Goal: Task Accomplishment & Management: Manage account settings

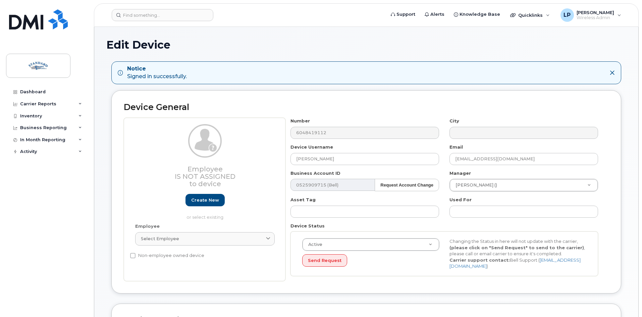
select select "15741972"
click at [79, 137] on div "In Month Reporting" at bounding box center [46, 140] width 81 height 12
click at [66, 155] on link "Data Usage" at bounding box center [52, 152] width 69 height 13
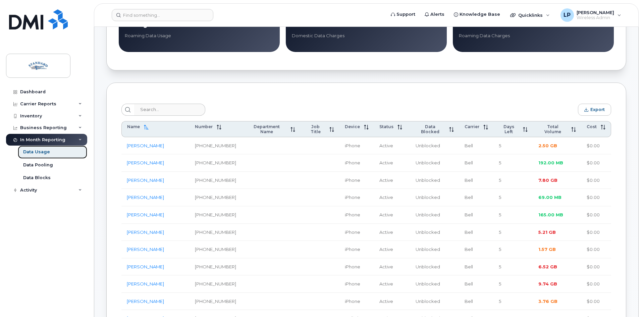
scroll to position [201, 0]
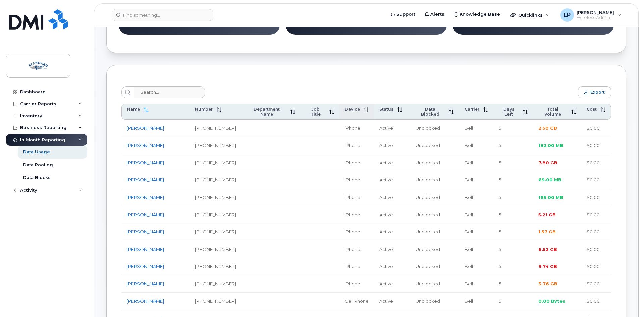
click at [350, 110] on span "Device" at bounding box center [352, 109] width 15 height 5
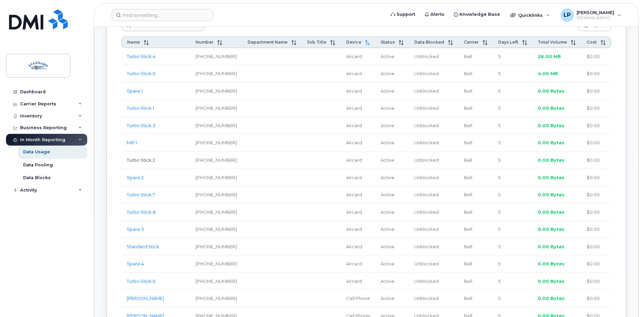
scroll to position [302, 0]
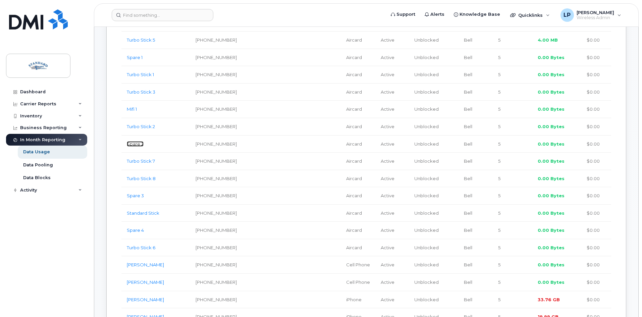
click at [140, 144] on link "Spare 2" at bounding box center [135, 143] width 17 height 5
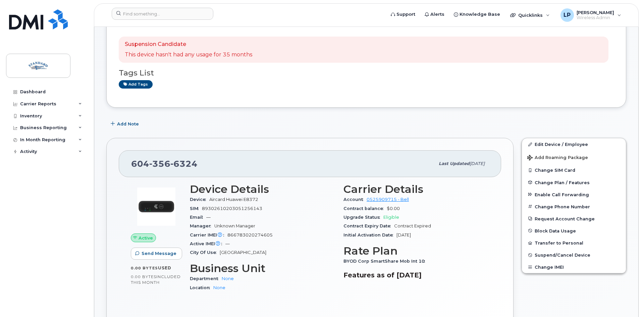
scroll to position [34, 0]
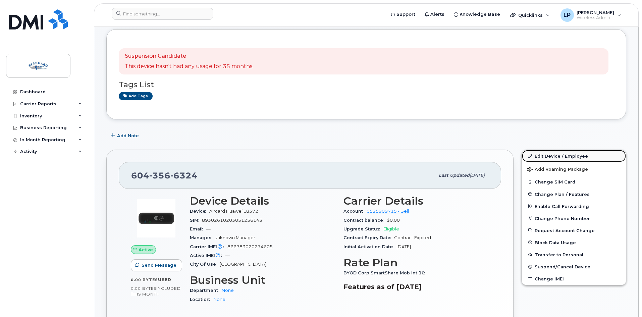
click at [558, 157] on link "Edit Device / Employee" at bounding box center [574, 156] width 104 height 12
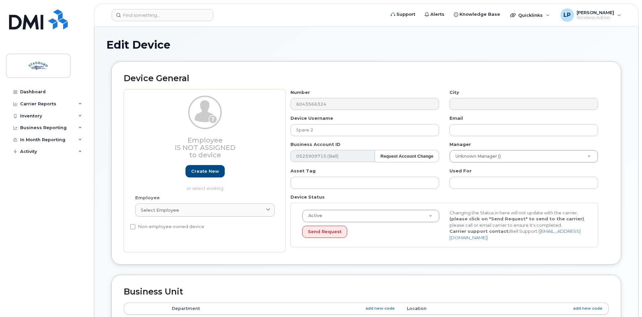
select select "15741964"
select select "15741975"
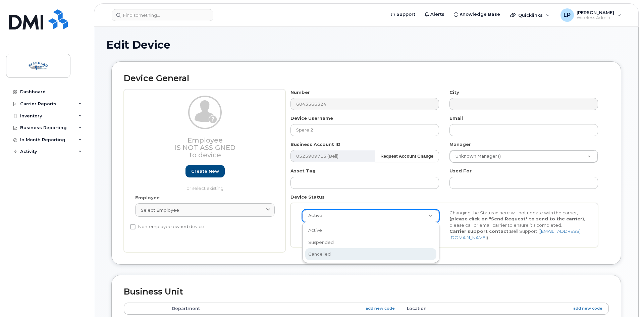
select select "cancelled"
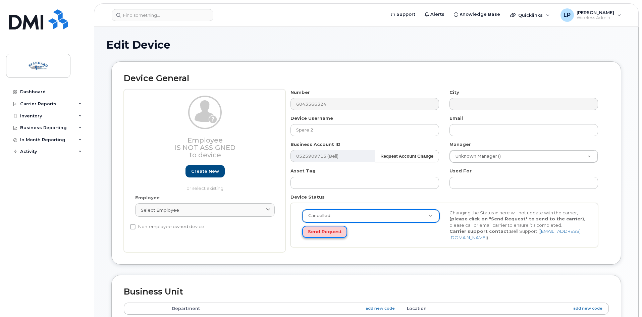
click at [320, 233] on button "Send Request" at bounding box center [324, 232] width 45 height 12
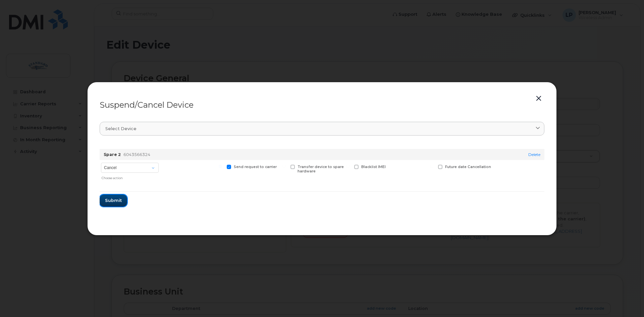
click at [117, 199] on span "Submit" at bounding box center [113, 200] width 17 height 6
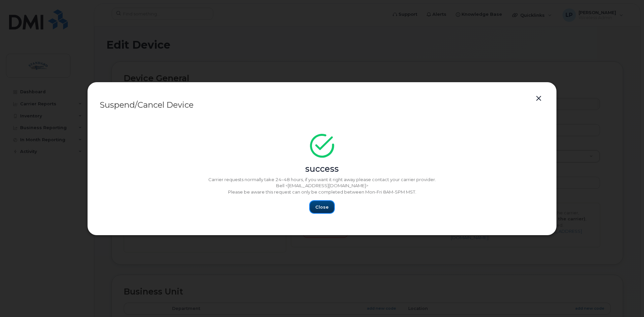
click at [315, 209] on button "Close" at bounding box center [322, 207] width 24 height 12
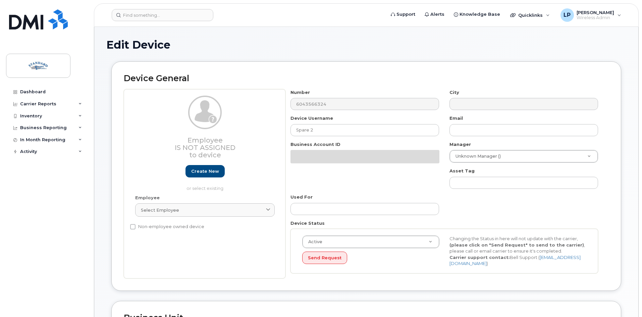
select select "15741964"
select select "15741975"
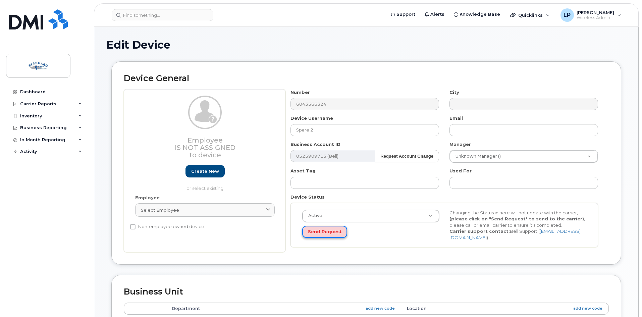
click at [325, 232] on button "Send Request" at bounding box center [324, 232] width 45 height 12
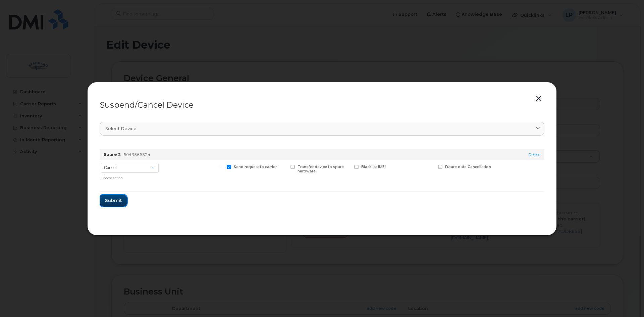
click at [120, 199] on span "Submit" at bounding box center [113, 200] width 17 height 6
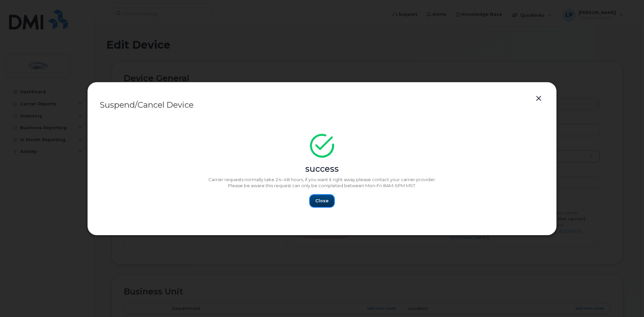
click at [320, 204] on span "Close" at bounding box center [322, 201] width 13 height 6
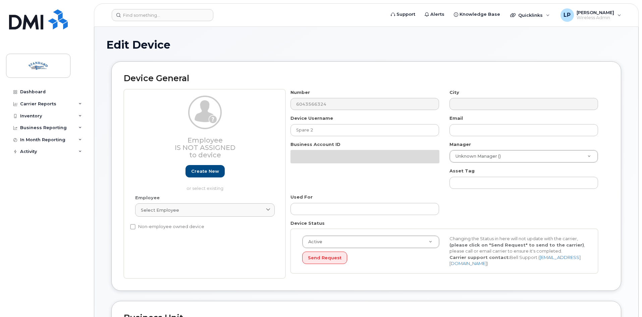
select select "15741964"
select select "15741975"
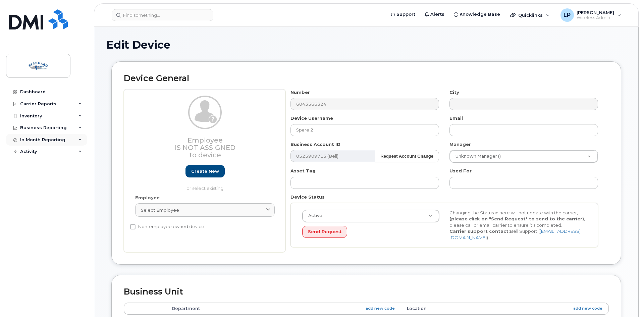
click at [73, 140] on div "In Month Reporting" at bounding box center [46, 140] width 81 height 12
click at [46, 152] on div "Data Usage" at bounding box center [36, 152] width 27 height 6
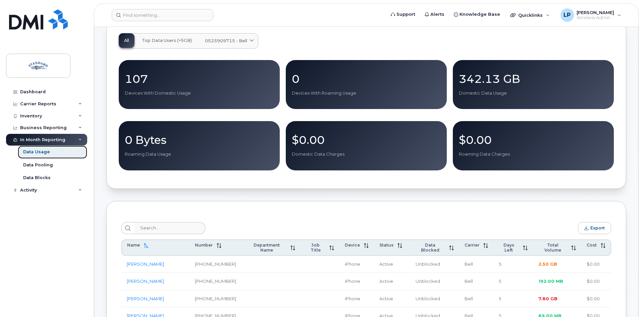
scroll to position [134, 0]
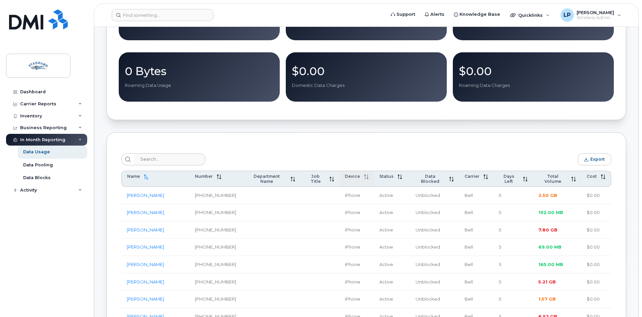
click at [345, 179] on span "Device" at bounding box center [352, 176] width 15 height 5
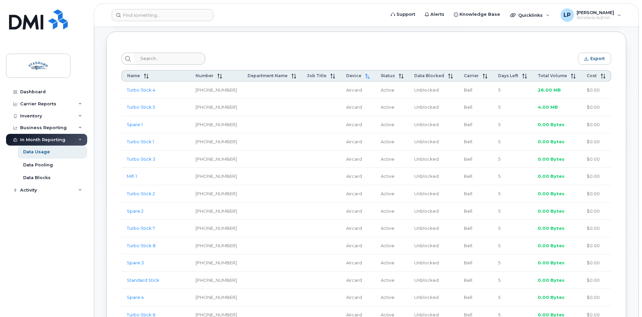
scroll to position [269, 0]
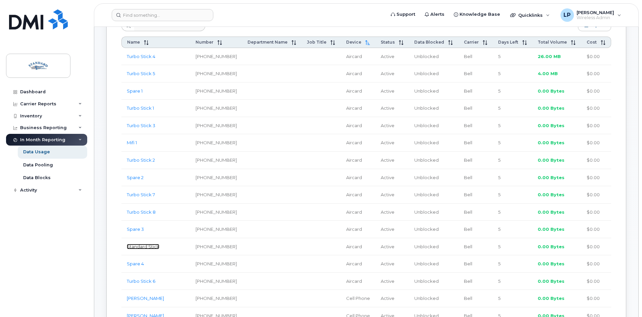
click at [144, 248] on link "Standard Stick" at bounding box center [143, 246] width 33 height 5
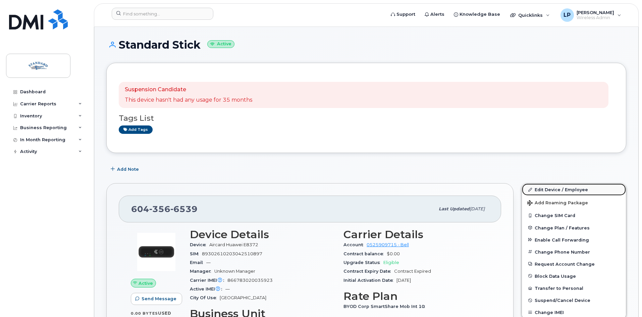
click at [553, 189] on link "Edit Device / Employee" at bounding box center [574, 190] width 104 height 12
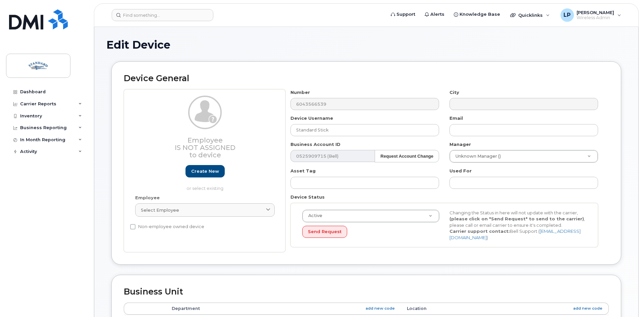
select select "15741964"
select select "15741975"
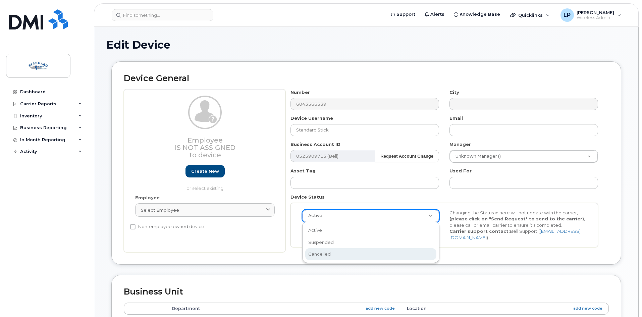
select select "cancelled"
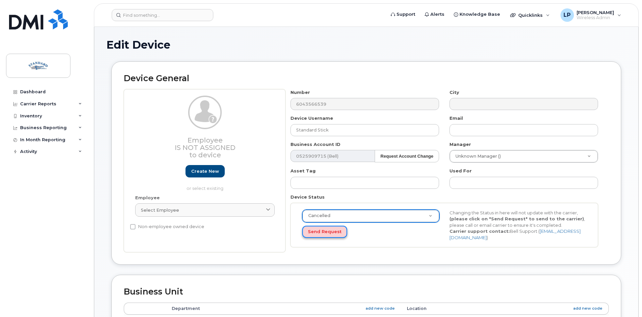
click at [318, 232] on button "Send Request" at bounding box center [324, 232] width 45 height 12
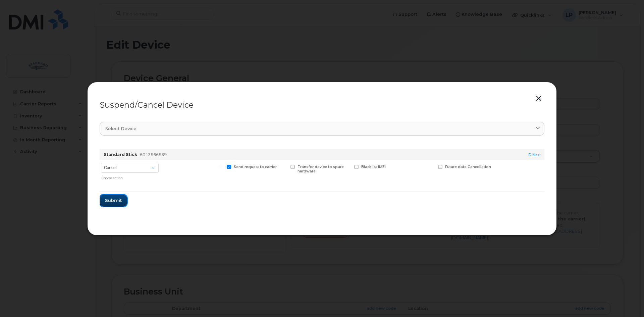
click at [121, 200] on span "Submit" at bounding box center [113, 200] width 17 height 6
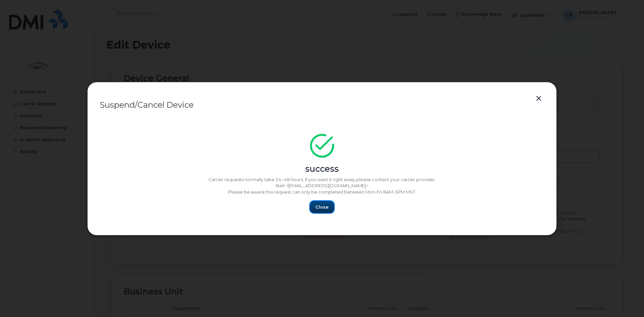
click at [319, 208] on span "Close" at bounding box center [322, 207] width 13 height 6
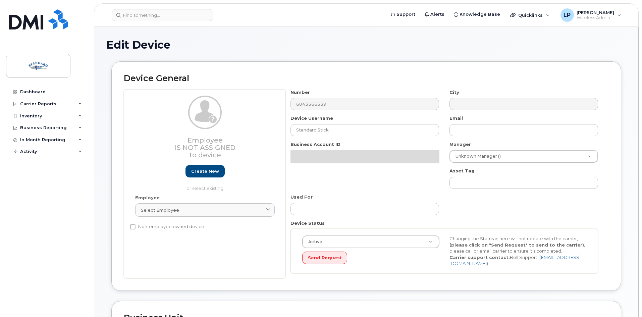
select select "15741964"
select select "15741975"
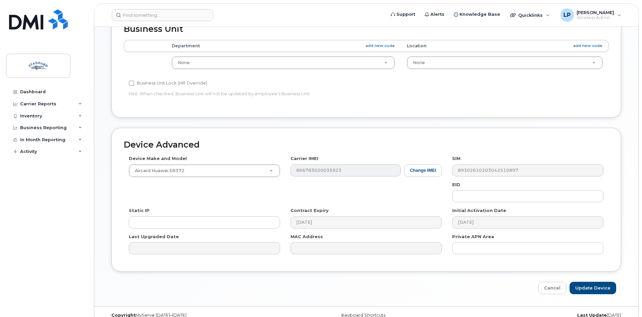
scroll to position [269, 0]
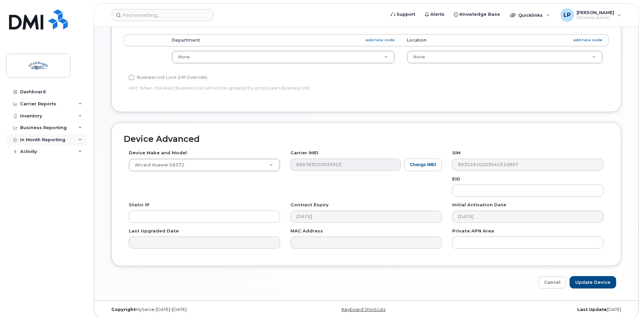
click at [80, 137] on div "In Month Reporting" at bounding box center [46, 140] width 81 height 12
click at [49, 154] on link "Data Usage" at bounding box center [52, 152] width 69 height 13
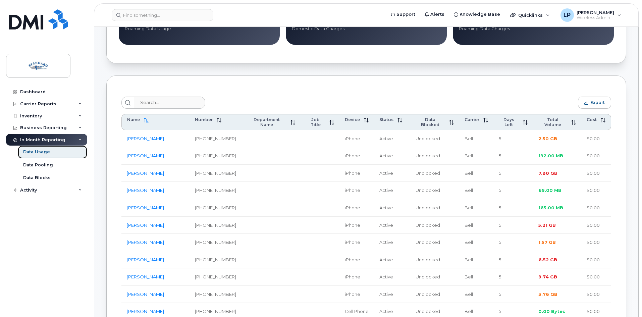
scroll to position [201, 0]
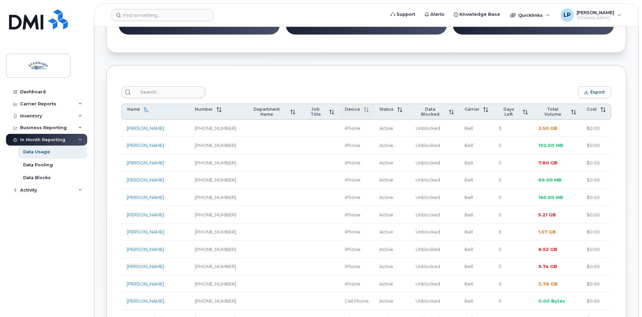
click at [349, 109] on span "Device" at bounding box center [352, 109] width 15 height 5
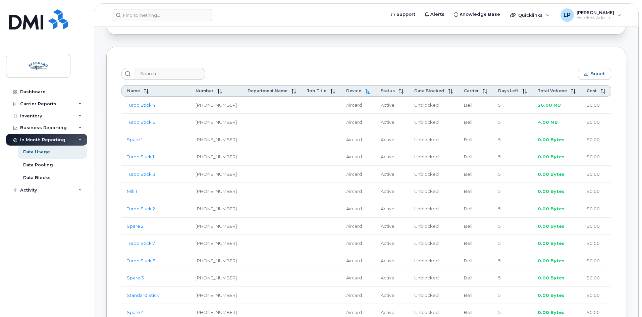
scroll to position [235, 0]
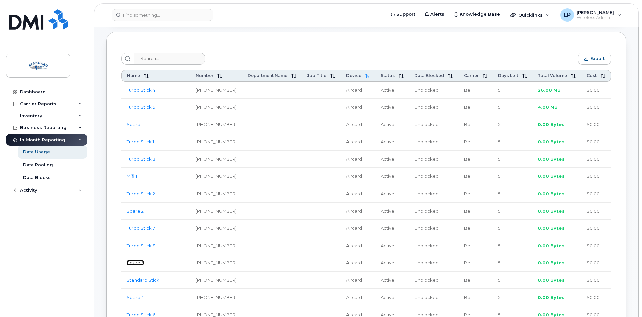
click at [136, 263] on link "Spare 3" at bounding box center [135, 262] width 17 height 5
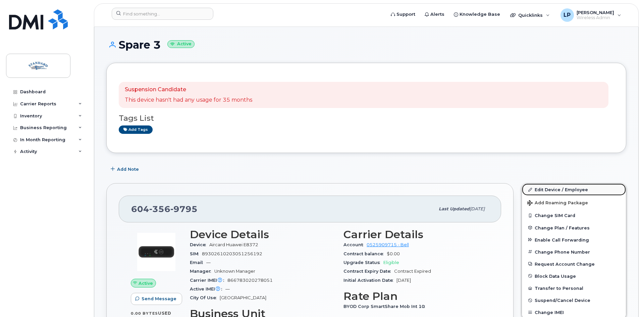
click at [571, 191] on link "Edit Device / Employee" at bounding box center [574, 190] width 104 height 12
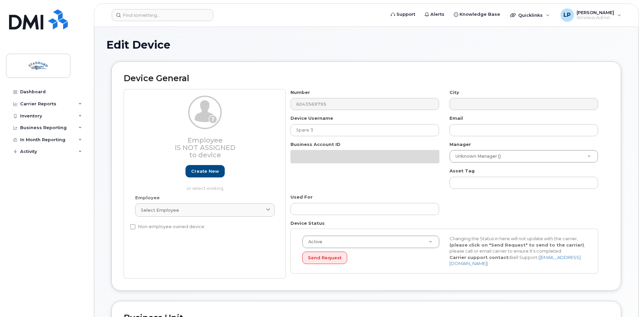
select select "15741964"
select select "15741975"
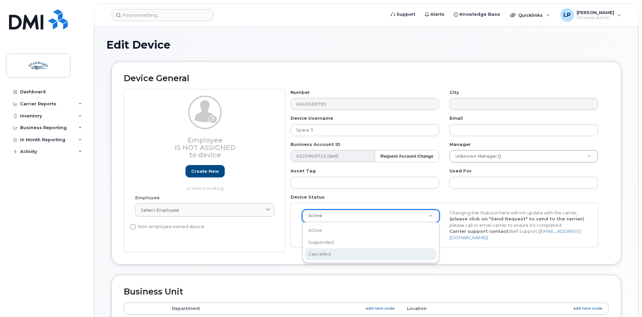
select select "cancelled"
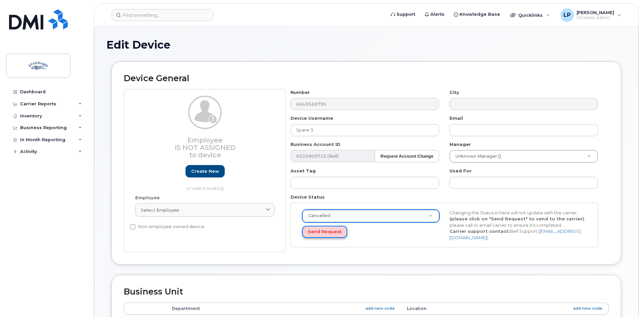
click at [317, 232] on button "Send Request" at bounding box center [324, 232] width 45 height 12
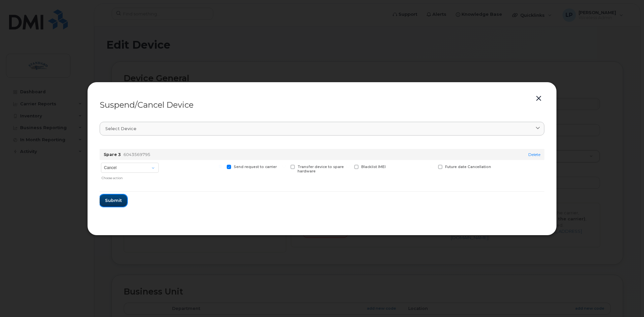
click at [112, 203] on span "Submit" at bounding box center [113, 200] width 17 height 6
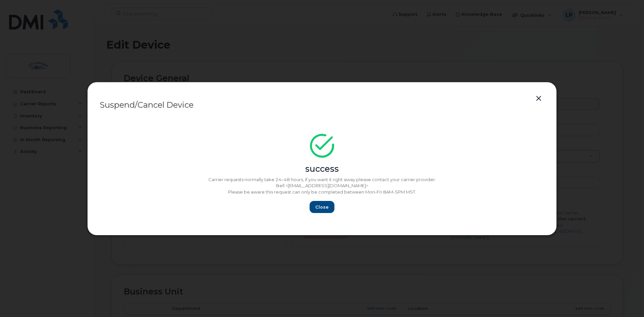
click at [538, 98] on button "button" at bounding box center [539, 98] width 10 height 9
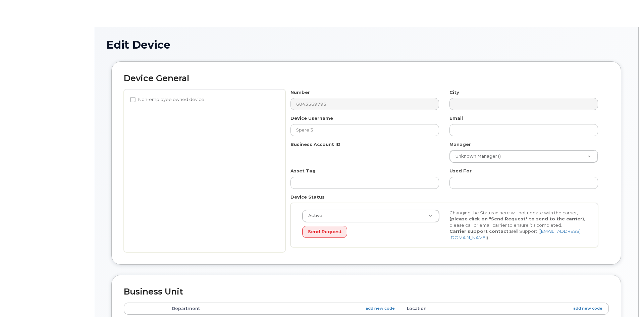
select select "15741964"
select select "15741975"
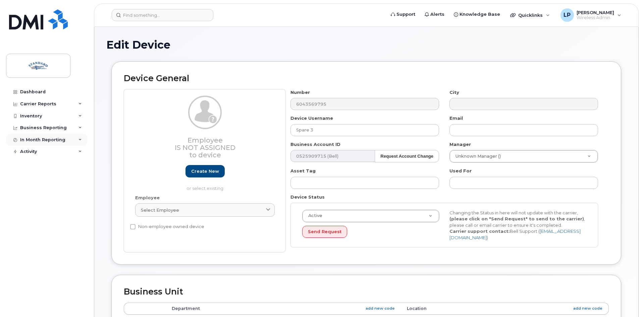
click at [78, 141] on div "In Month Reporting" at bounding box center [46, 140] width 81 height 12
click at [55, 153] on link "Data Usage" at bounding box center [52, 152] width 69 height 13
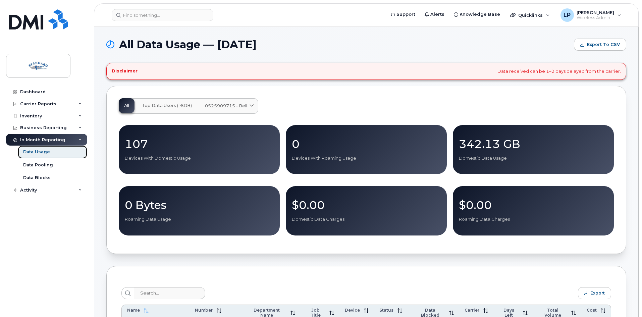
scroll to position [101, 0]
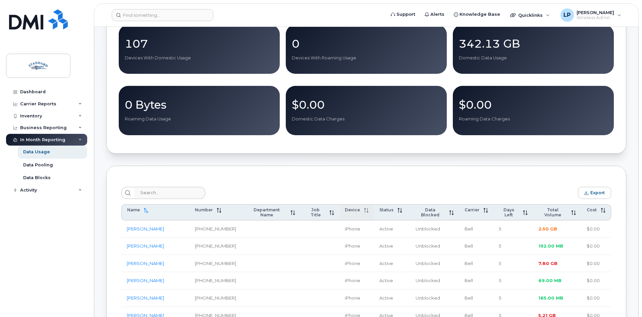
click at [350, 211] on span "Device" at bounding box center [352, 209] width 15 height 5
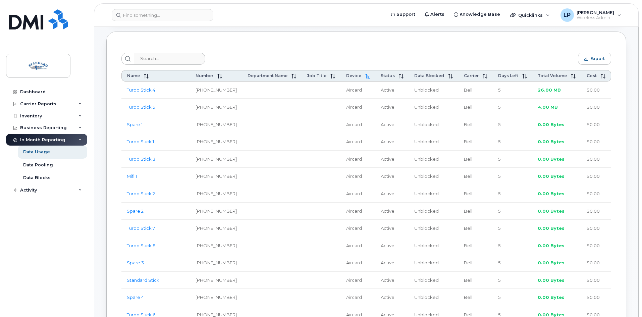
scroll to position [269, 0]
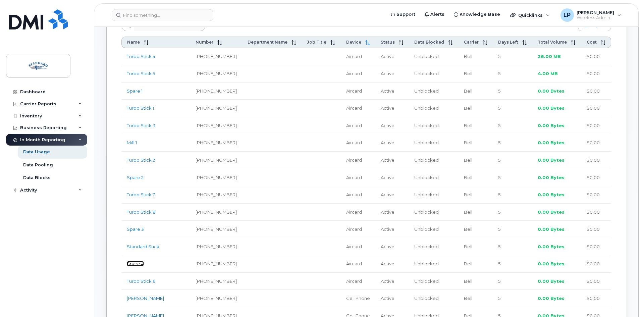
click at [137, 264] on link "Spare 4" at bounding box center [135, 263] width 17 height 5
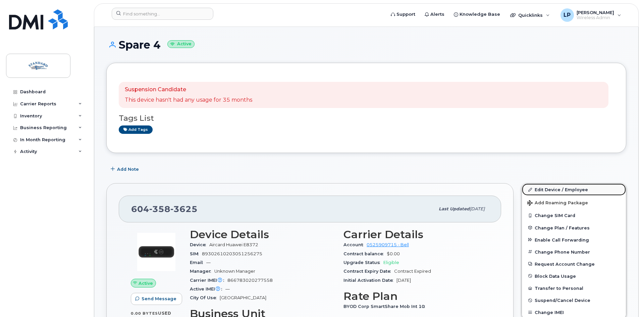
click at [570, 190] on link "Edit Device / Employee" at bounding box center [574, 190] width 104 height 12
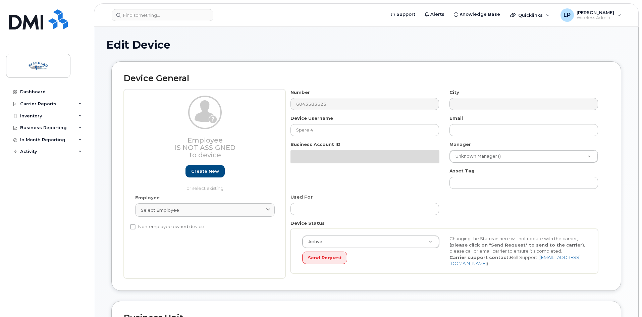
select select "15741964"
select select "15741975"
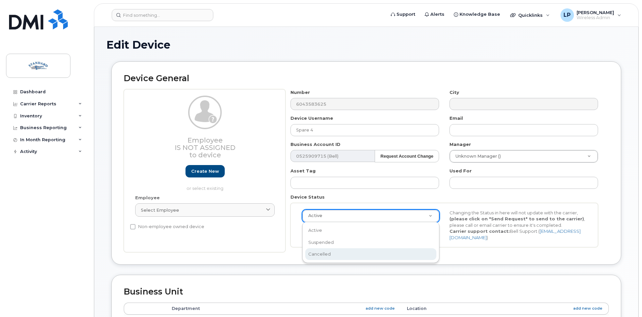
select select "cancelled"
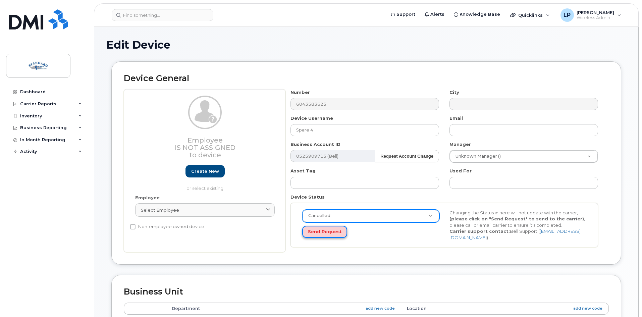
click at [317, 231] on button "Send Request" at bounding box center [324, 232] width 45 height 12
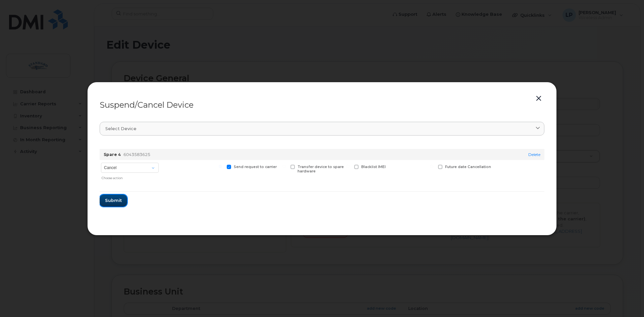
click at [122, 199] on button "Submit" at bounding box center [114, 201] width 28 height 12
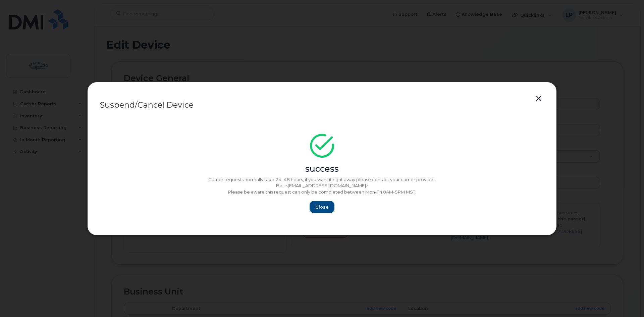
click at [543, 98] on button "button" at bounding box center [539, 98] width 10 height 9
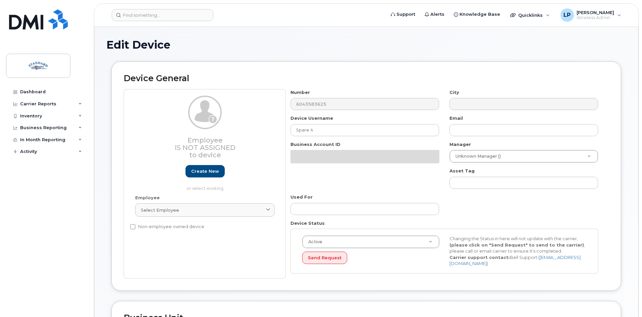
select select "15741964"
select select "15741975"
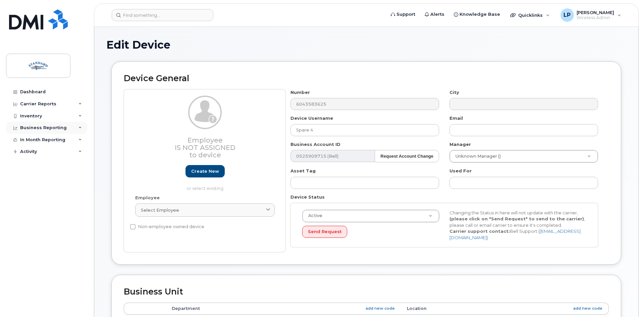
click at [77, 127] on div "Business Reporting" at bounding box center [46, 128] width 81 height 12
click at [77, 188] on div "In Month Reporting" at bounding box center [46, 191] width 81 height 12
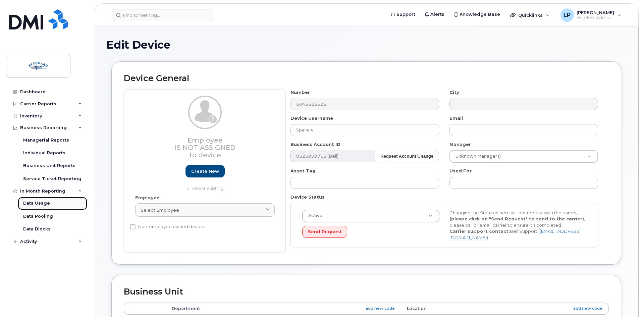
click at [59, 204] on link "Data Usage" at bounding box center [52, 203] width 69 height 13
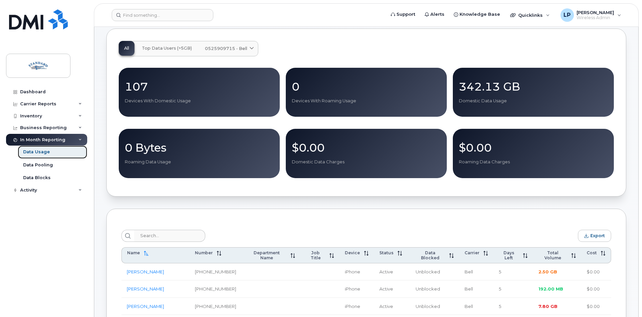
scroll to position [134, 0]
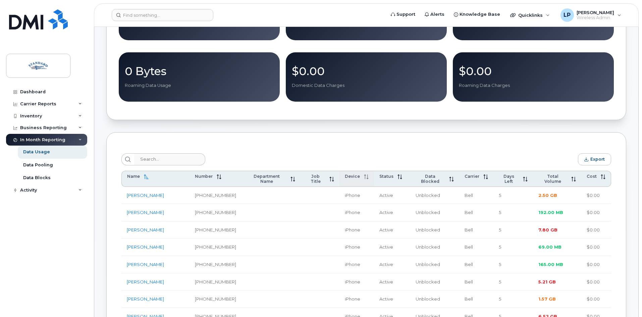
click at [348, 177] on span "Device" at bounding box center [352, 176] width 15 height 5
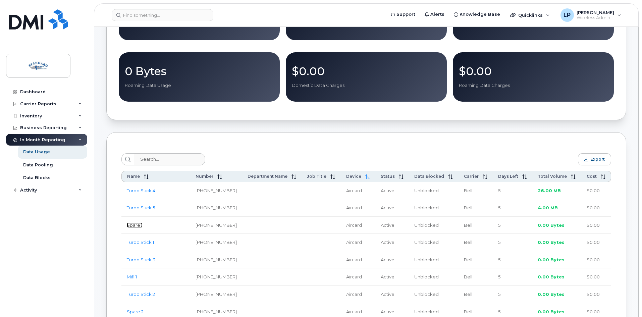
click at [132, 227] on link "Spare 1" at bounding box center [135, 225] width 16 height 5
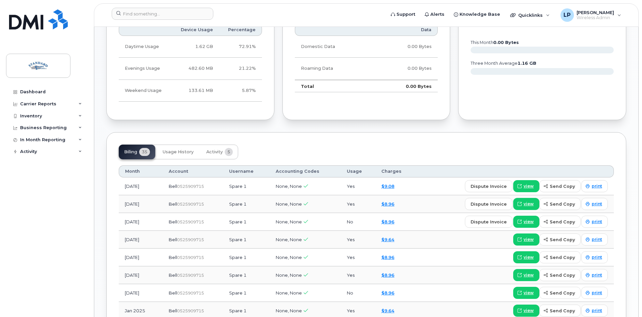
scroll to position [369, 0]
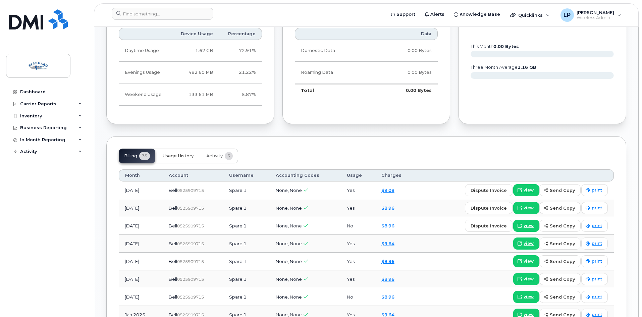
click at [179, 154] on span "Usage History" at bounding box center [178, 155] width 31 height 5
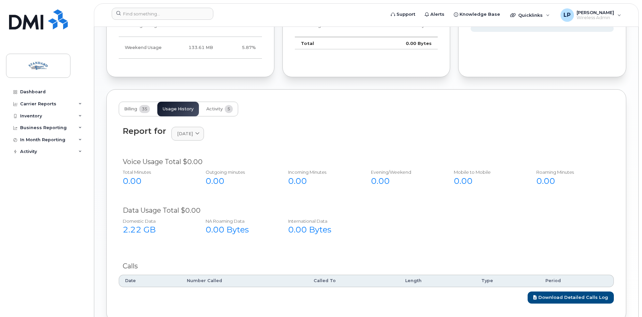
scroll to position [455, 0]
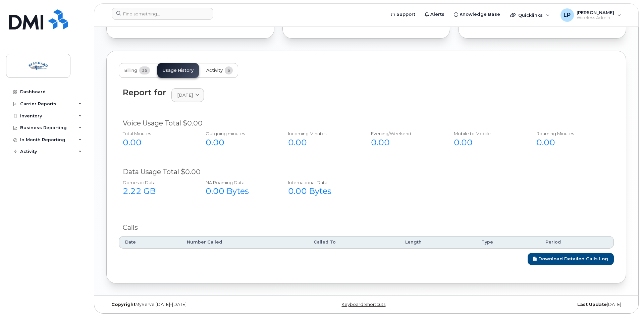
click at [218, 71] on span "Activity" at bounding box center [214, 70] width 16 height 5
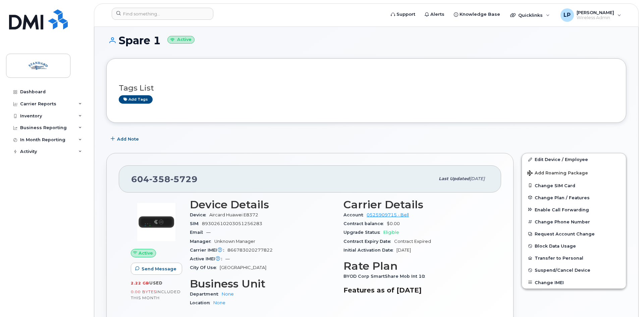
scroll to position [0, 0]
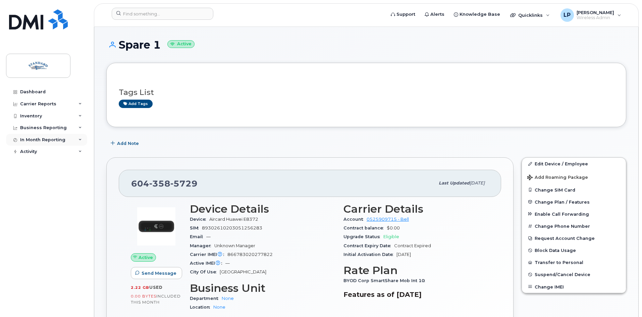
click at [76, 138] on div "In Month Reporting" at bounding box center [46, 140] width 81 height 12
click at [49, 152] on link "Data Usage" at bounding box center [52, 152] width 69 height 13
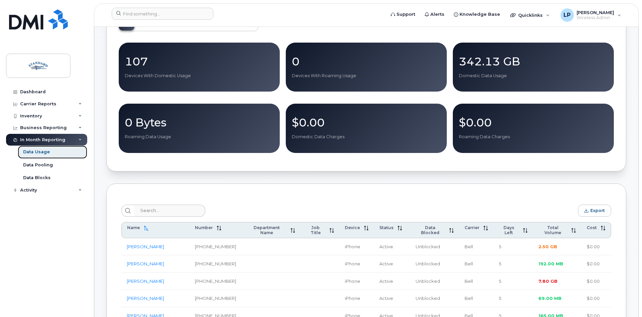
scroll to position [201, 0]
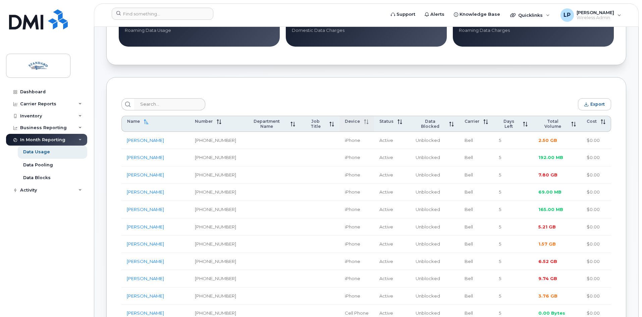
click at [351, 123] on span "Device" at bounding box center [352, 121] width 15 height 5
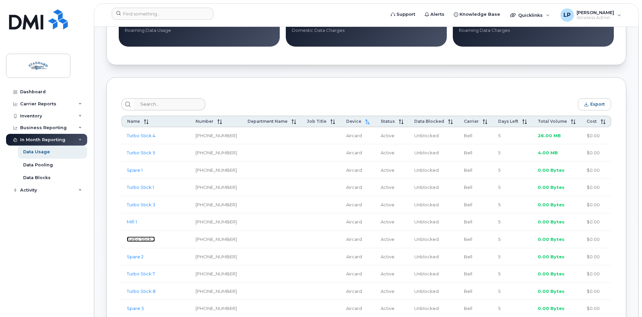
click at [146, 240] on link "Turbo Stick 2" at bounding box center [141, 239] width 28 height 5
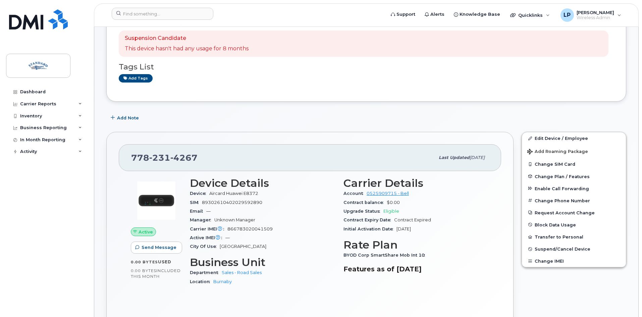
scroll to position [34, 0]
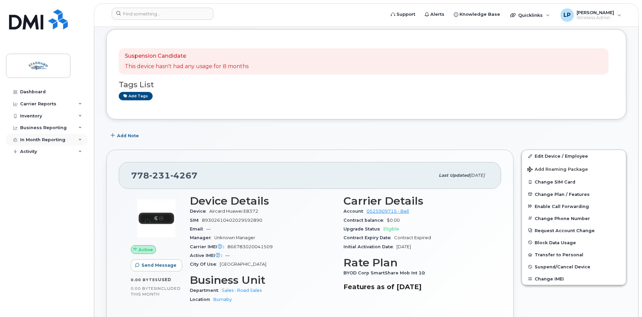
click at [76, 136] on div "In Month Reporting" at bounding box center [46, 140] width 81 height 12
click at [41, 149] on link "Data Usage" at bounding box center [52, 152] width 69 height 13
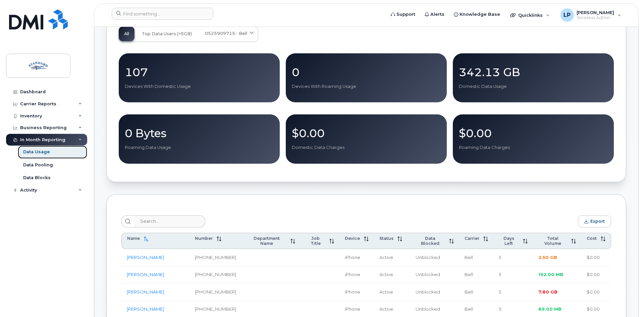
scroll to position [168, 0]
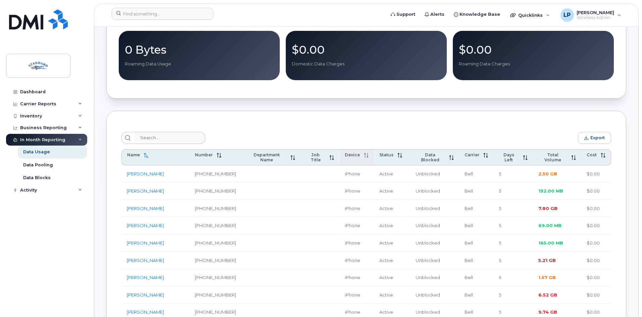
click at [349, 155] on span "Device" at bounding box center [352, 154] width 15 height 5
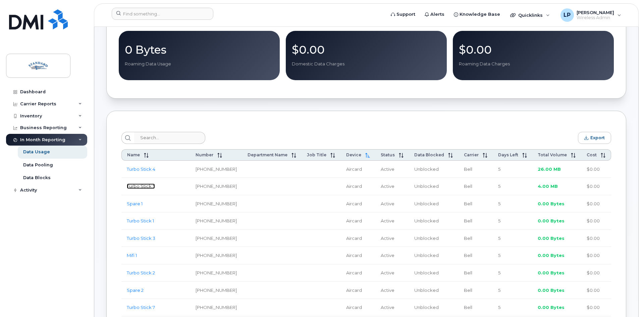
click at [135, 189] on link "Turbo Stick 5" at bounding box center [141, 186] width 28 height 5
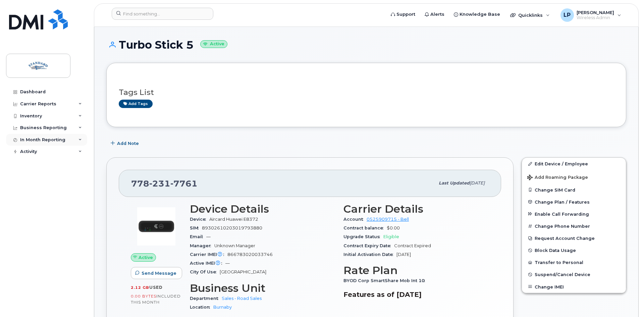
click at [76, 140] on div "In Month Reporting" at bounding box center [46, 140] width 81 height 12
click at [42, 153] on div "Data Usage" at bounding box center [36, 152] width 27 height 6
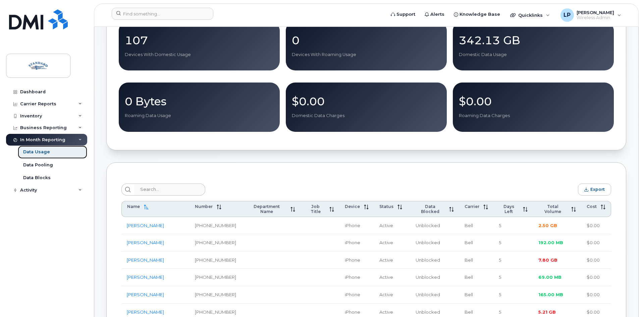
scroll to position [134, 0]
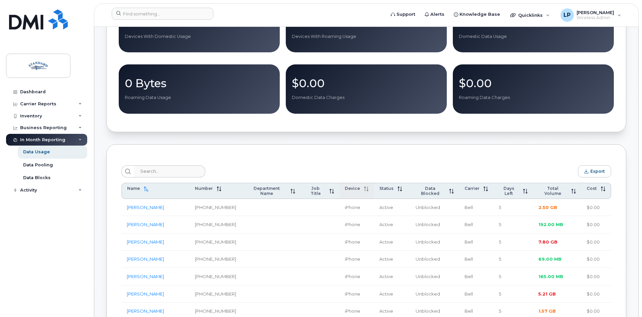
click at [348, 191] on span "Device" at bounding box center [352, 188] width 15 height 5
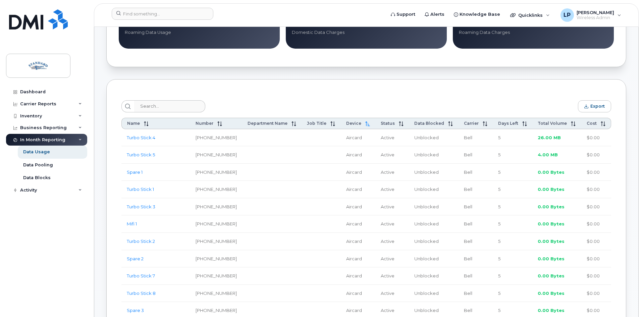
scroll to position [201, 0]
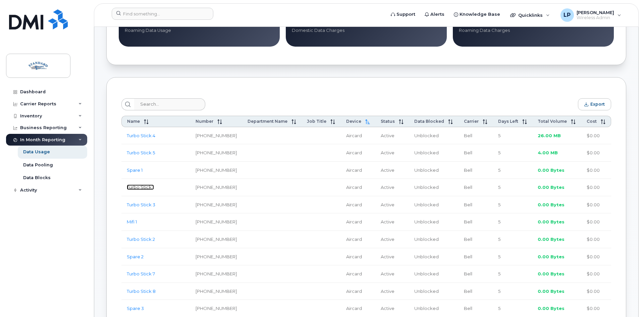
click at [146, 189] on link "Turbo Stick 1" at bounding box center [140, 187] width 27 height 5
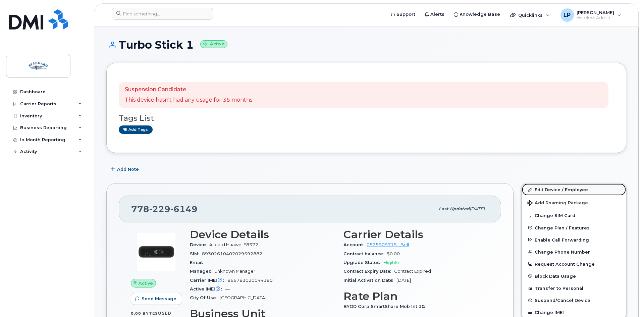
click at [554, 187] on link "Edit Device / Employee" at bounding box center [574, 190] width 104 height 12
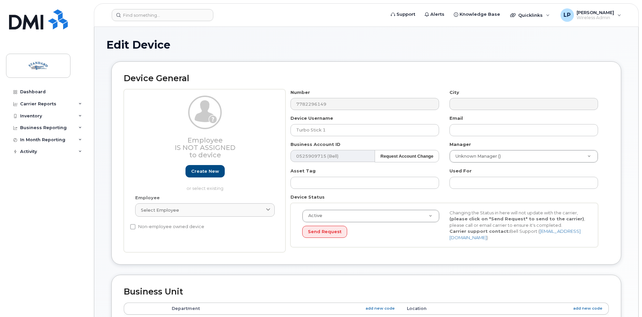
select select "15741971"
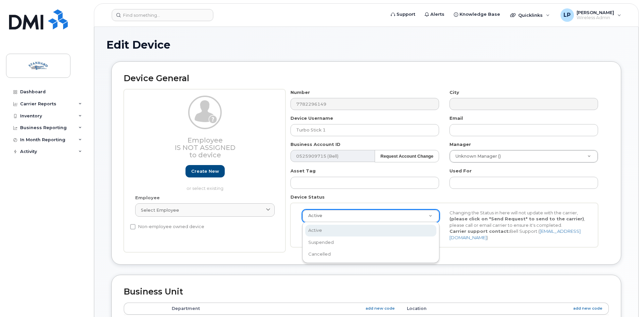
drag, startPoint x: 336, startPoint y: 212, endPoint x: 336, endPoint y: 218, distance: 6.4
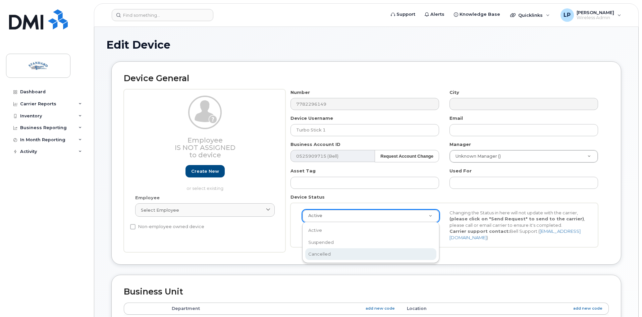
select select "cancelled"
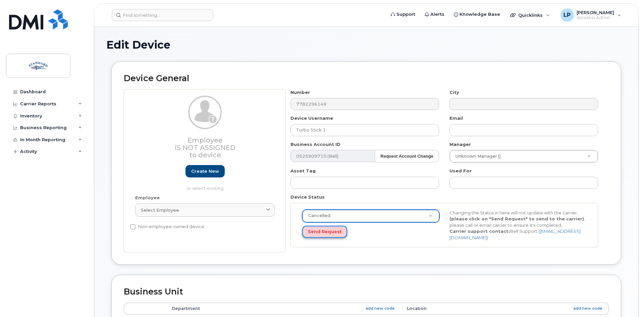
click at [326, 231] on button "Send Request" at bounding box center [324, 232] width 45 height 12
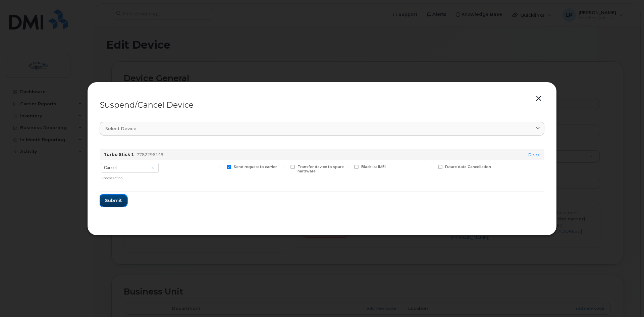
click at [113, 204] on button "Submit" at bounding box center [114, 201] width 28 height 12
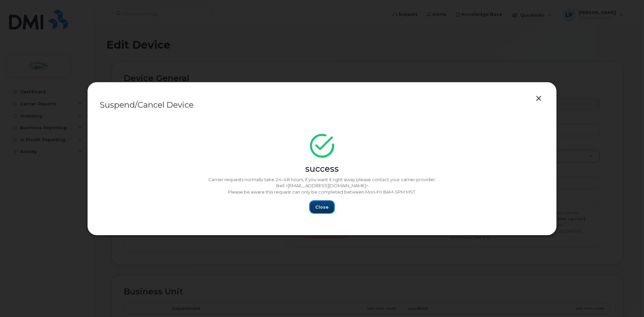
click at [329, 206] on button "Close" at bounding box center [322, 207] width 24 height 12
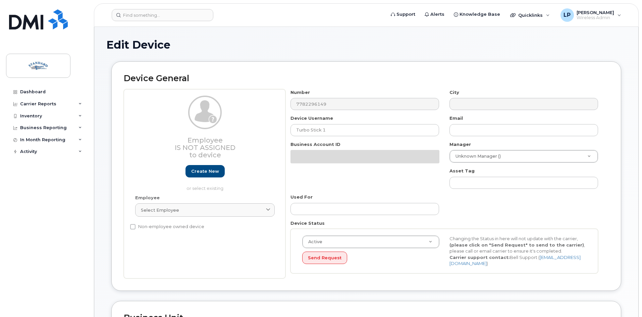
select select "15741971"
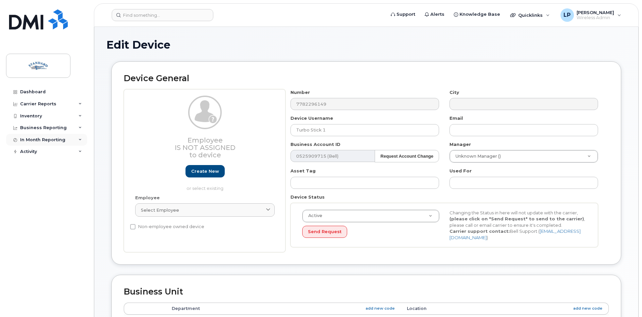
click at [76, 138] on div "In Month Reporting" at bounding box center [46, 140] width 81 height 12
click at [39, 151] on div "Data Usage" at bounding box center [36, 152] width 27 height 6
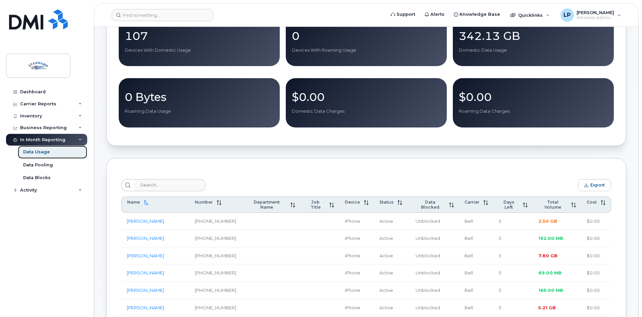
scroll to position [134, 0]
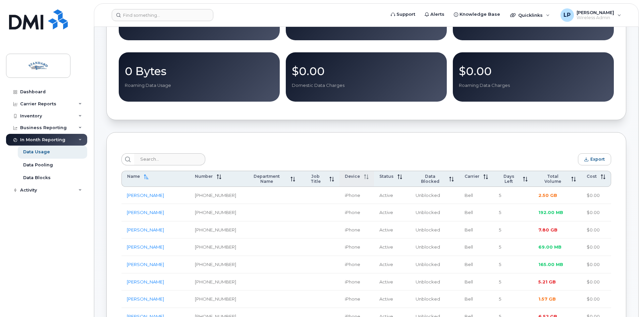
click at [345, 179] on span "Device" at bounding box center [352, 176] width 15 height 5
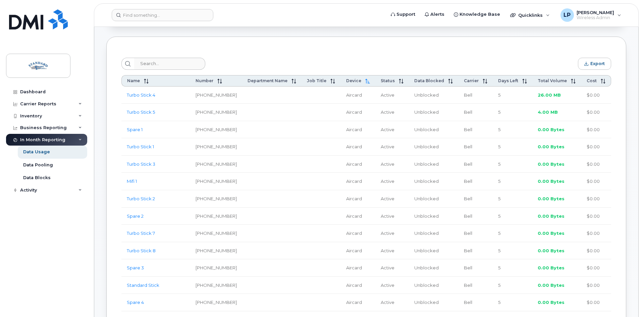
scroll to position [269, 0]
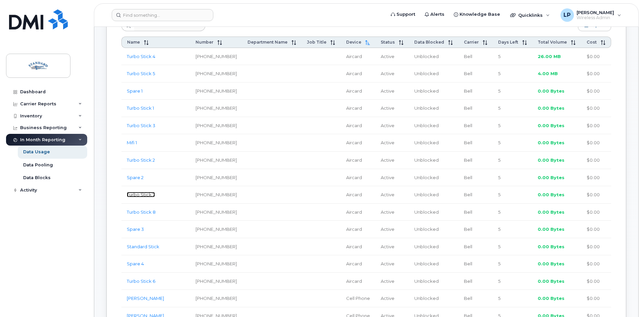
click at [144, 197] on link "Turbo Stick 7" at bounding box center [141, 194] width 28 height 5
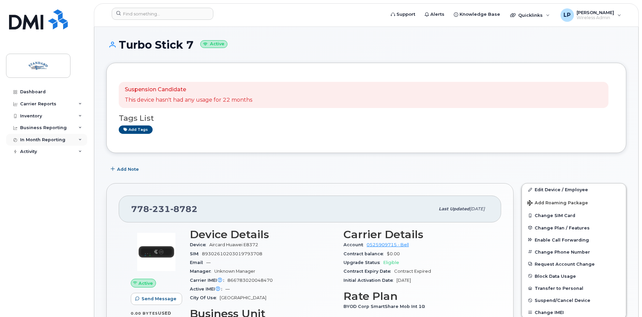
click at [78, 138] on div "In Month Reporting" at bounding box center [46, 140] width 81 height 12
click at [52, 151] on link "Data Usage" at bounding box center [52, 152] width 69 height 13
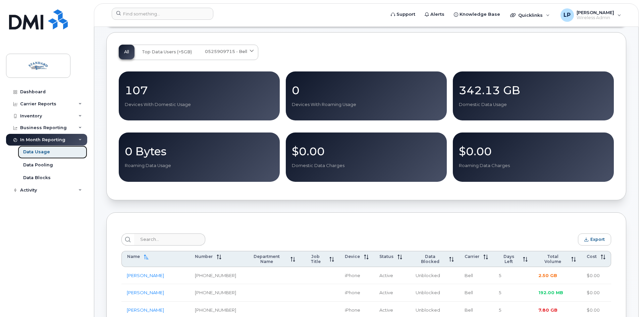
scroll to position [168, 0]
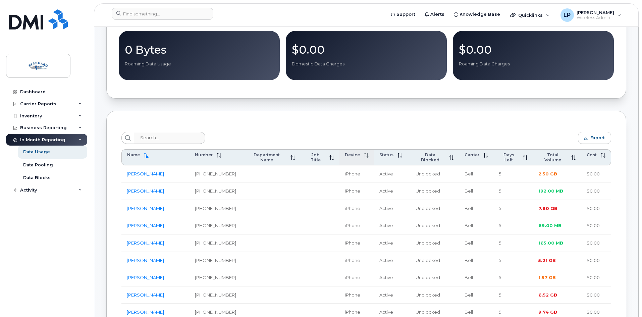
click at [347, 156] on span "Device" at bounding box center [352, 154] width 15 height 5
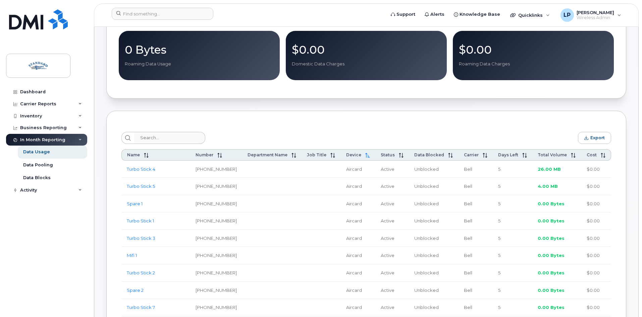
scroll to position [201, 0]
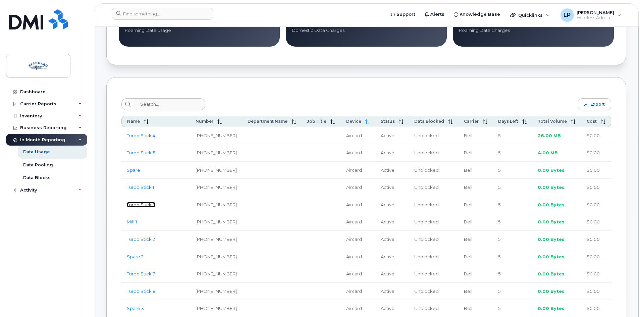
click at [136, 206] on link "Turbo Stick 3" at bounding box center [141, 204] width 29 height 5
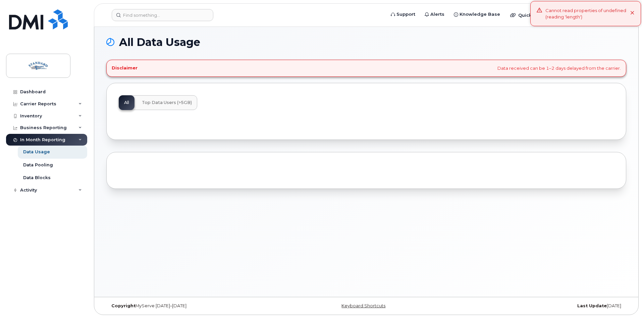
scroll to position [3, 0]
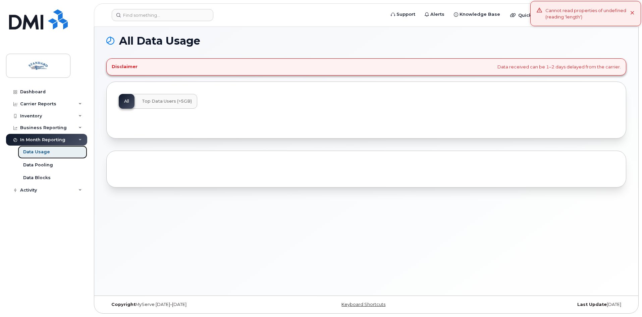
click at [64, 151] on link "Data Usage" at bounding box center [52, 152] width 69 height 13
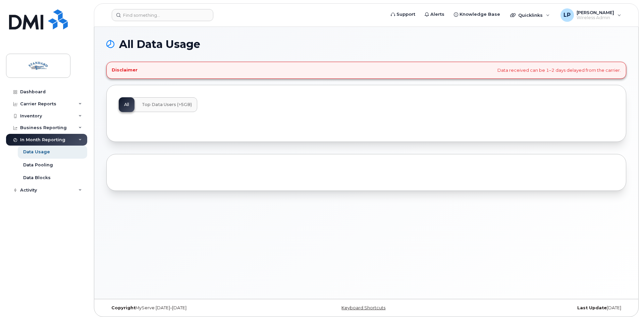
click at [172, 101] on button "Top Data Users (>5GB)" at bounding box center [167, 104] width 61 height 15
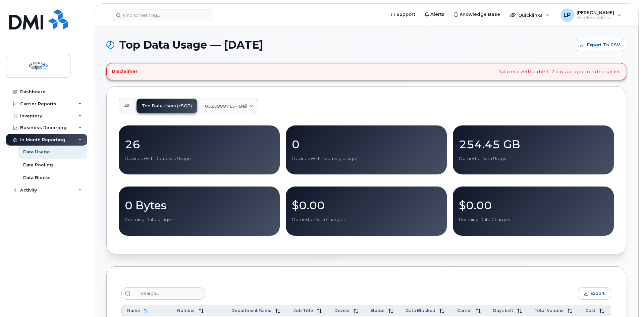
click at [127, 105] on span "All" at bounding box center [126, 105] width 5 height 5
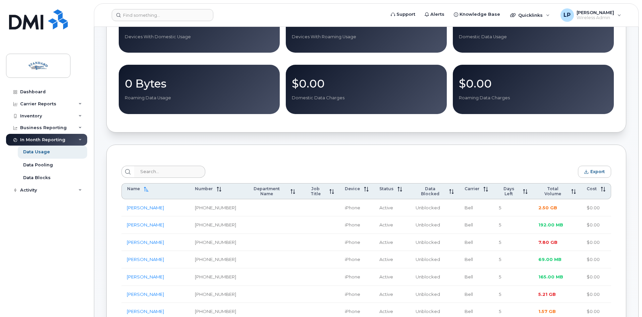
scroll to position [134, 0]
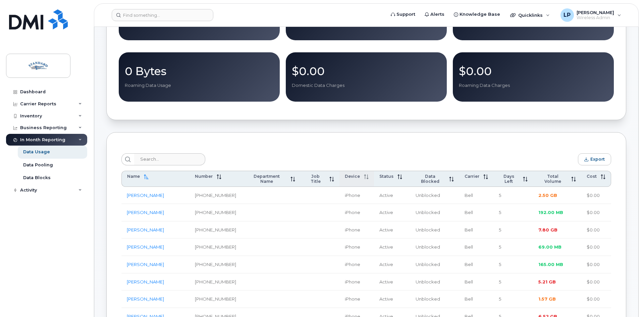
click at [345, 178] on span "Device" at bounding box center [352, 176] width 15 height 5
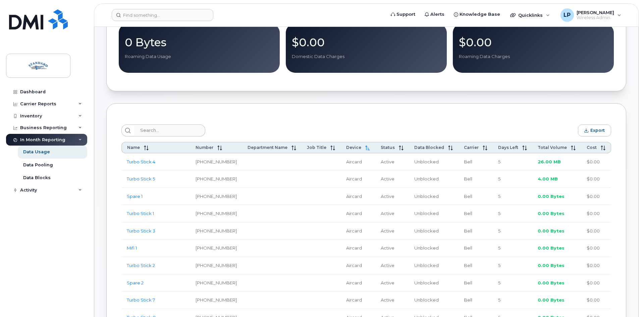
scroll to position [201, 0]
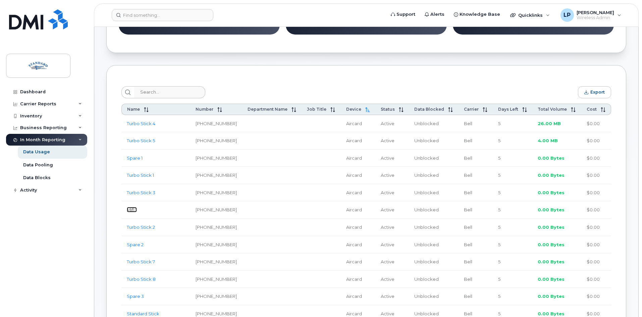
click at [130, 210] on link "Mifi 1" at bounding box center [132, 209] width 10 height 5
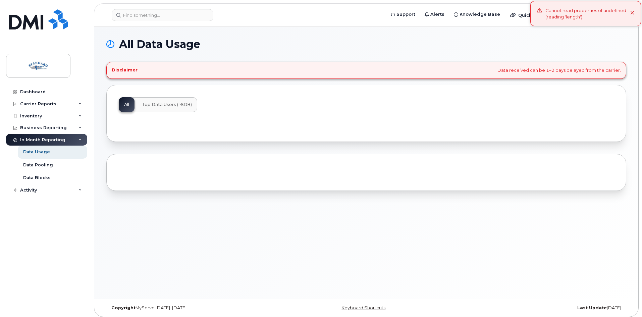
click at [129, 103] on div "All Top Data Users (>5GB)" at bounding box center [158, 104] width 79 height 15
click at [149, 108] on button "Top Data Users (>5GB)" at bounding box center [167, 104] width 61 height 15
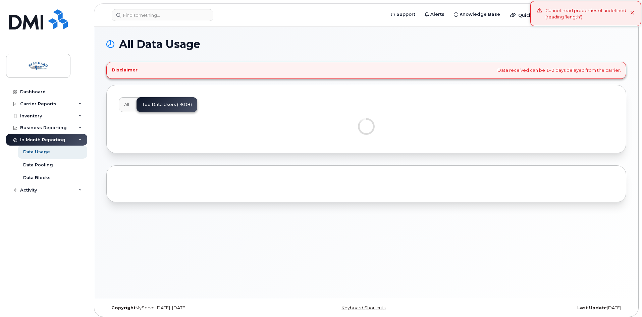
click at [127, 103] on span "All" at bounding box center [126, 104] width 5 height 5
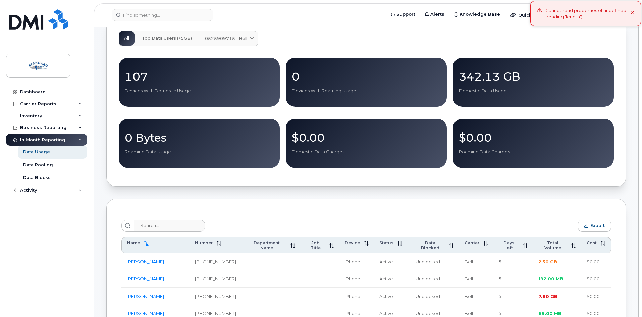
scroll to position [168, 0]
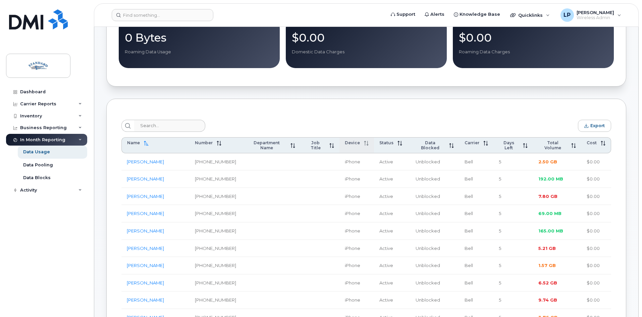
click at [347, 143] on span "Device" at bounding box center [352, 142] width 15 height 5
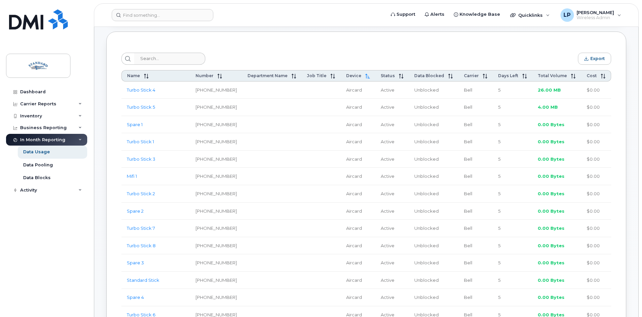
scroll to position [269, 0]
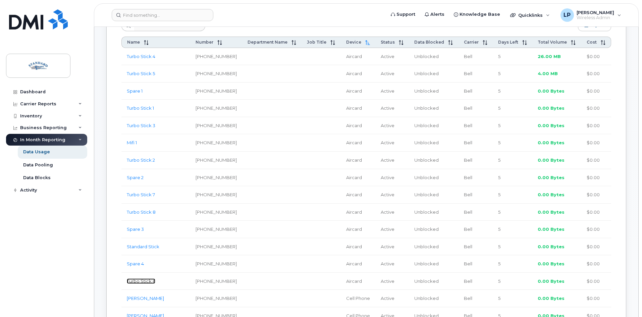
click at [137, 281] on link "Turbo Stick 6" at bounding box center [141, 281] width 29 height 5
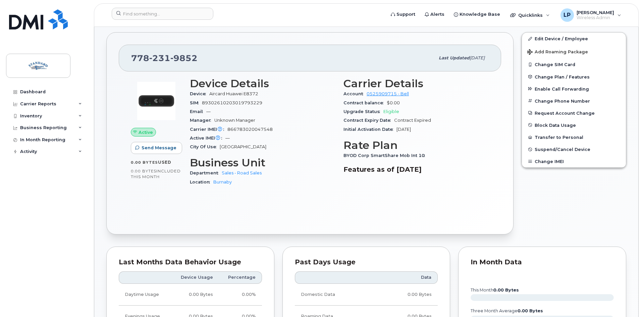
scroll to position [168, 0]
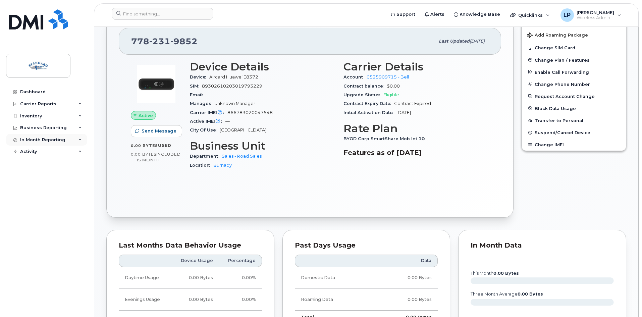
click at [83, 138] on div "In Month Reporting" at bounding box center [46, 140] width 81 height 12
click at [50, 152] on link "Data Usage" at bounding box center [52, 152] width 69 height 13
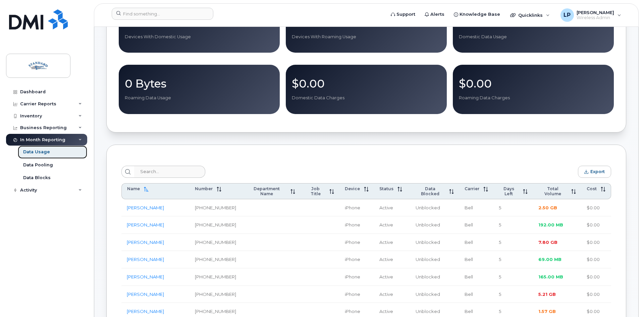
scroll to position [134, 0]
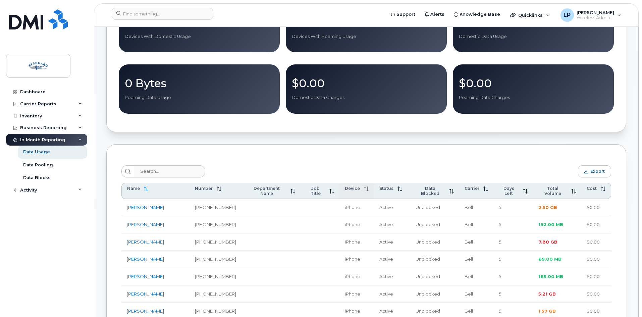
click at [349, 191] on span "Device" at bounding box center [352, 188] width 15 height 5
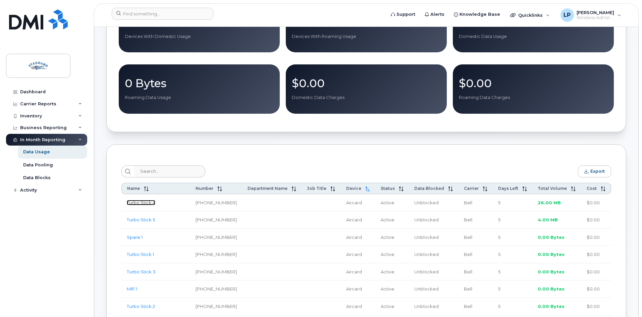
click at [138, 204] on link "Turbo Stick 4" at bounding box center [141, 202] width 29 height 5
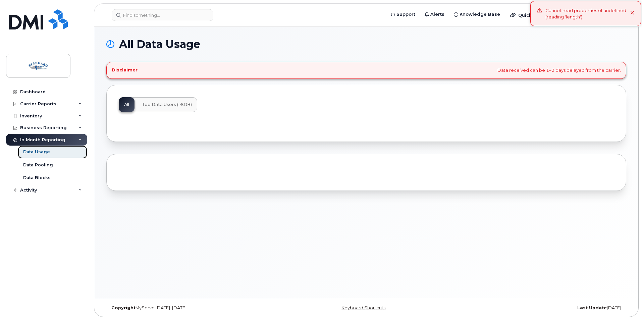
click at [34, 150] on div "Data Usage" at bounding box center [36, 152] width 27 height 6
drag, startPoint x: 46, startPoint y: 154, endPoint x: 58, endPoint y: 152, distance: 12.2
click at [45, 154] on div "Data Usage" at bounding box center [36, 152] width 27 height 6
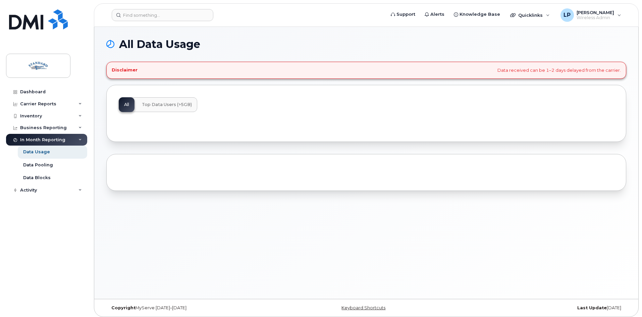
click at [127, 108] on div "All Top Data Users (>5GB)" at bounding box center [158, 104] width 79 height 15
click at [156, 106] on span "Top Data Users (>5GB)" at bounding box center [167, 104] width 50 height 5
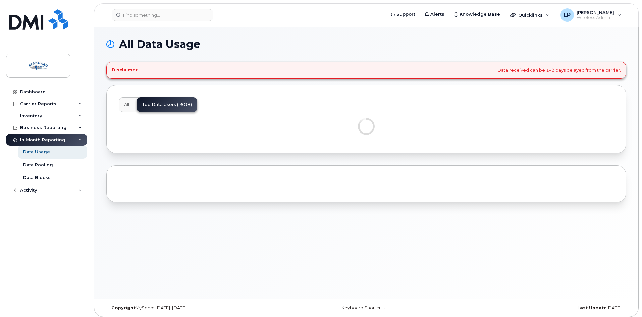
click at [123, 104] on button "All" at bounding box center [127, 104] width 16 height 15
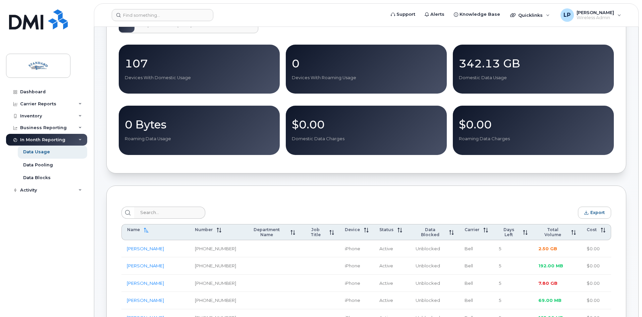
scroll to position [168, 0]
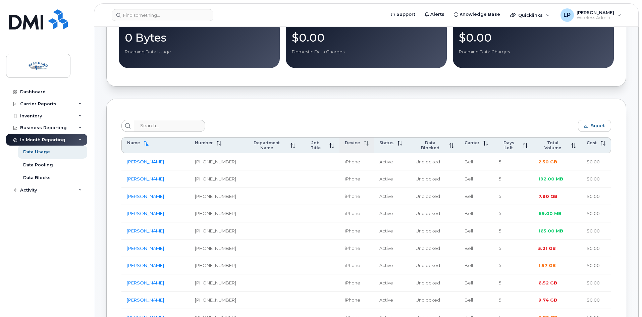
click at [345, 142] on div "Device" at bounding box center [357, 142] width 24 height 5
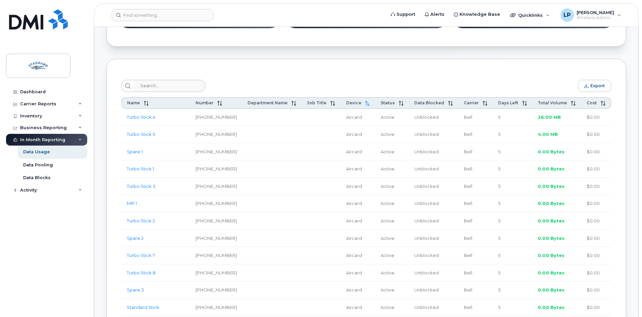
scroll to position [269, 0]
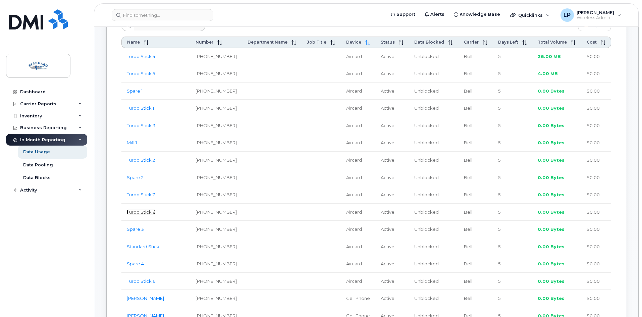
click at [150, 214] on link "Turbo Stick 8" at bounding box center [141, 211] width 29 height 5
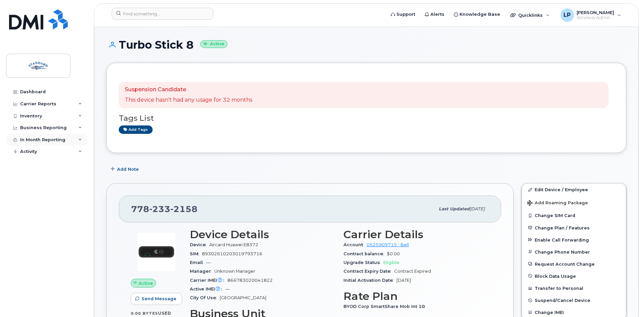
click at [82, 138] on div "In Month Reporting" at bounding box center [46, 140] width 81 height 12
click at [38, 152] on div "Data Usage" at bounding box center [36, 152] width 27 height 6
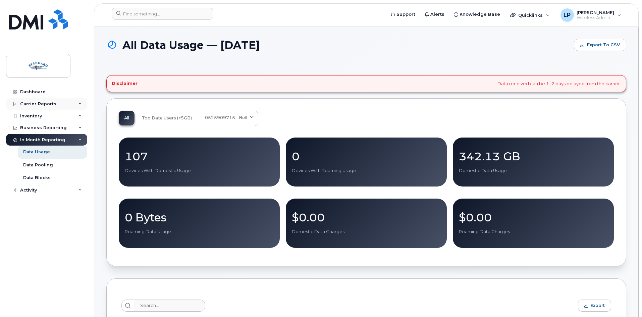
click at [84, 101] on div "Carrier Reports" at bounding box center [46, 104] width 81 height 12
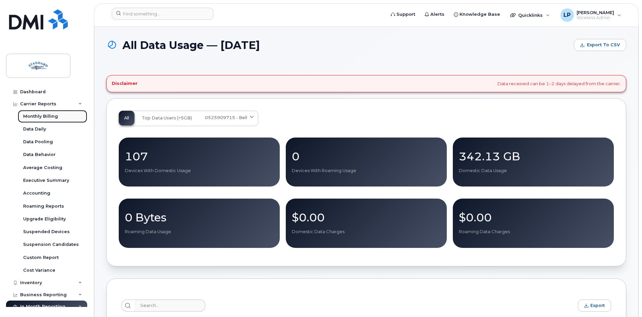
click at [49, 115] on div "Monthly Billing" at bounding box center [40, 116] width 35 height 6
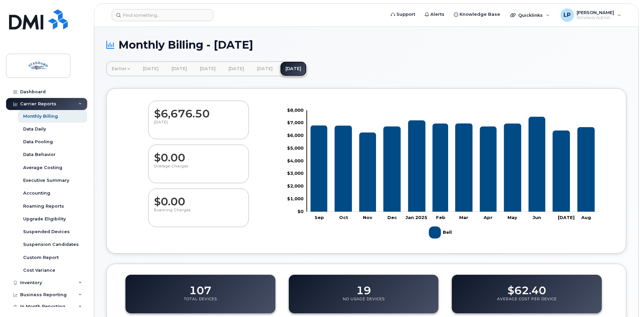
click at [307, 63] on link "[DATE]" at bounding box center [293, 68] width 27 height 15
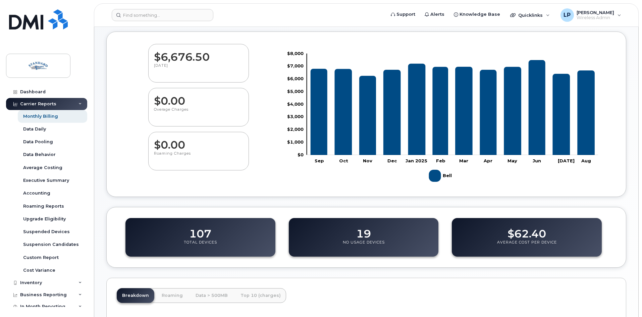
scroll to position [166, 0]
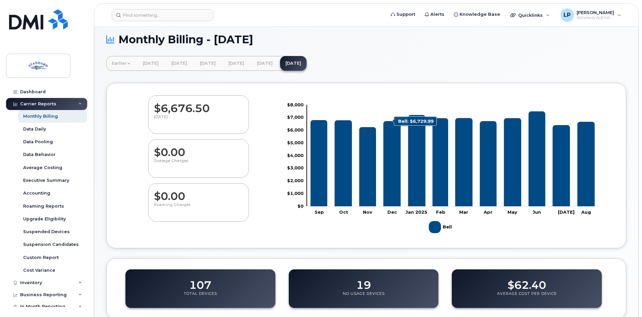
scroll to position [134, 0]
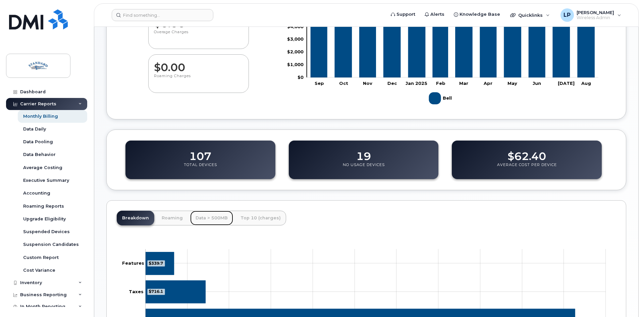
click at [213, 215] on link "Data > 500MB" at bounding box center [211, 218] width 43 height 15
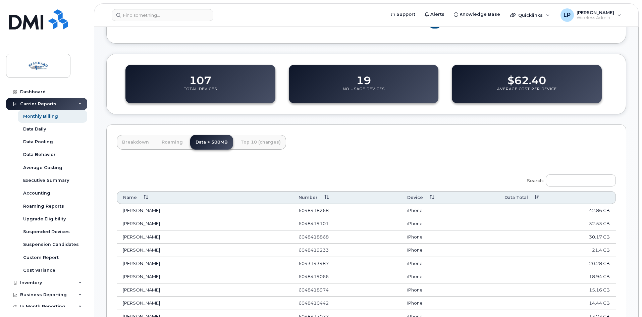
scroll to position [269, 0]
